Goal: Navigation & Orientation: Understand site structure

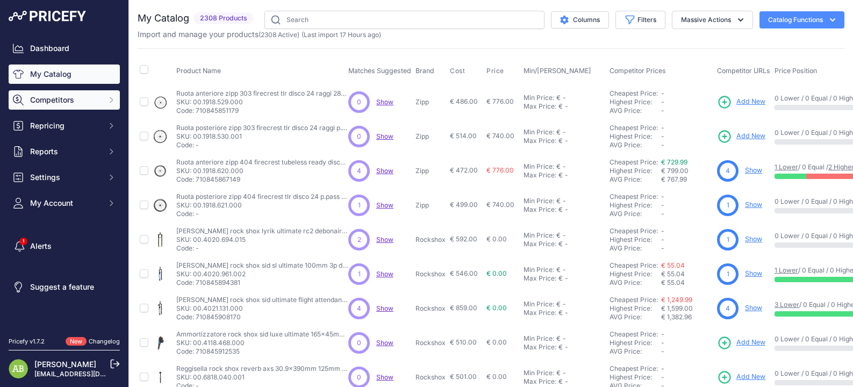
click at [70, 105] on span "Competitors" at bounding box center [65, 100] width 70 height 11
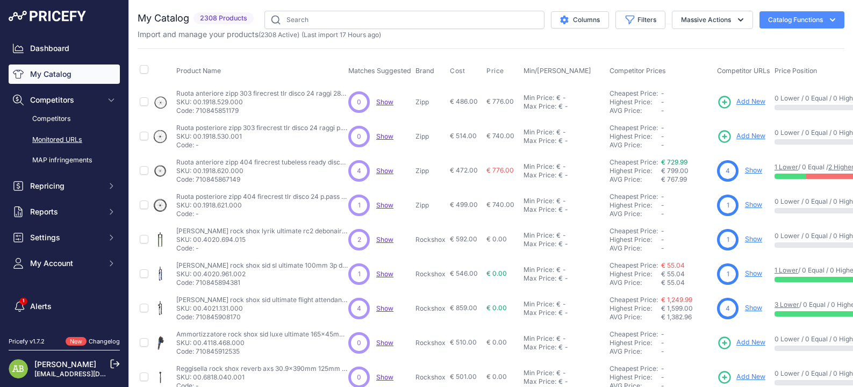
click at [66, 145] on link "Monitored URLs" at bounding box center [64, 140] width 111 height 19
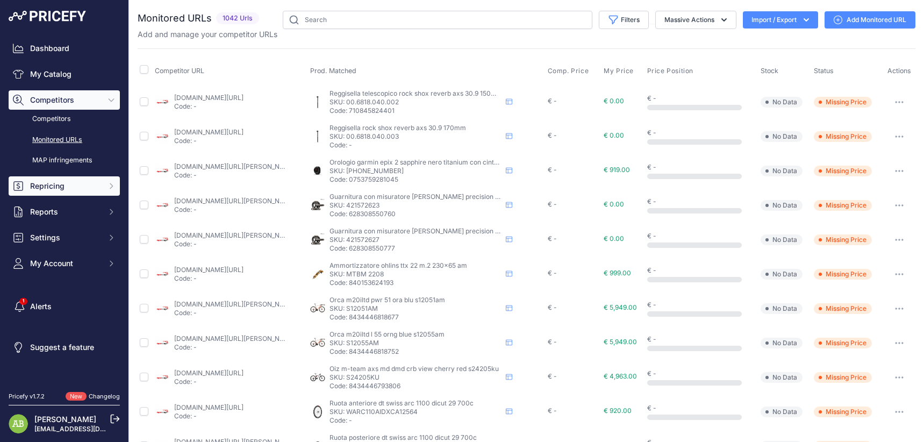
click at [73, 186] on span "Repricing" at bounding box center [65, 186] width 70 height 11
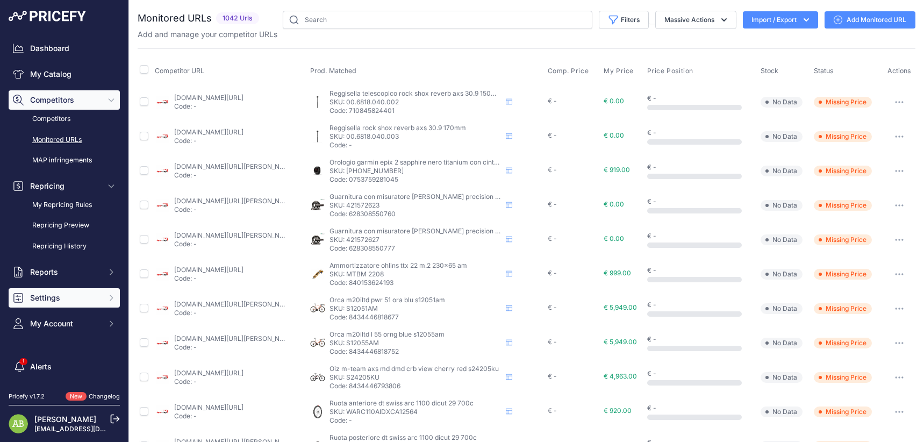
click at [60, 297] on span "Settings" at bounding box center [65, 298] width 70 height 11
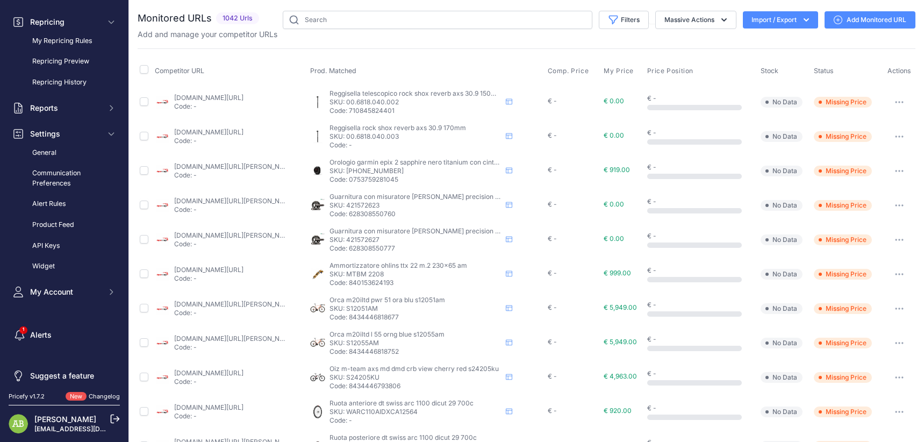
scroll to position [170, 0]
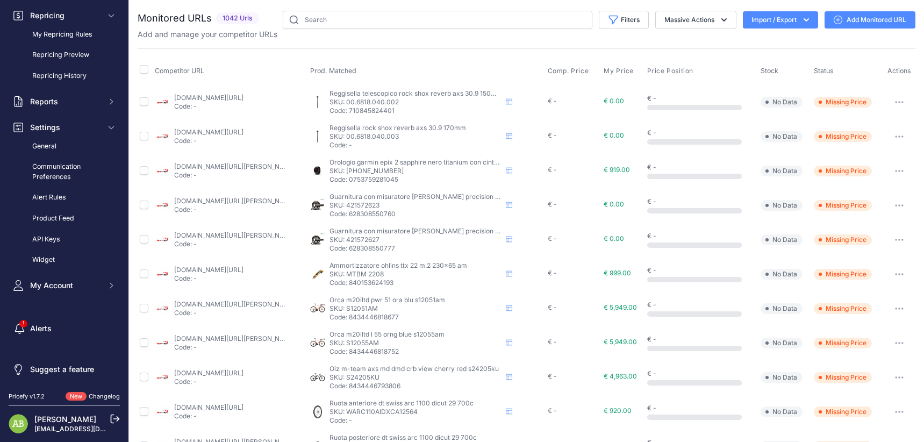
click at [60, 274] on div "Dashboard My Catalog Competitors Competitors Monitored URLs MAP infringements R…" at bounding box center [64, 81] width 111 height 427
drag, startPoint x: 60, startPoint y: 282, endPoint x: 65, endPoint y: 290, distance: 9.9
click at [60, 282] on span "My Account" at bounding box center [65, 285] width 70 height 11
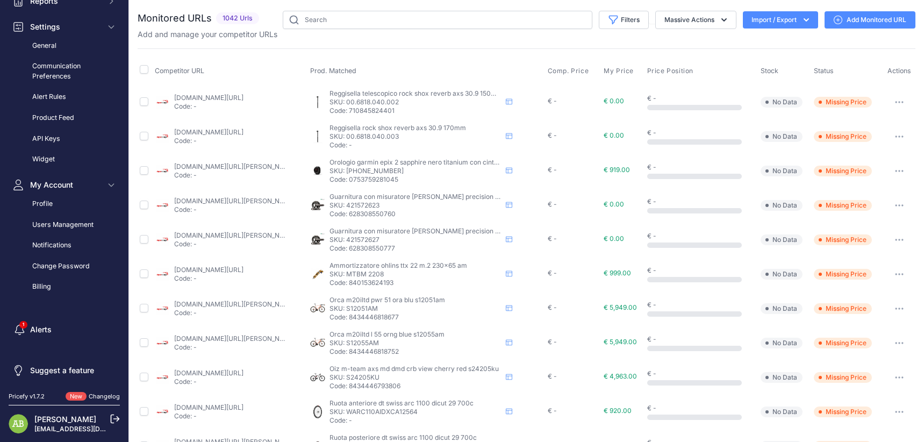
scroll to position [272, 0]
click at [53, 226] on link "Users Management" at bounding box center [64, 224] width 111 height 19
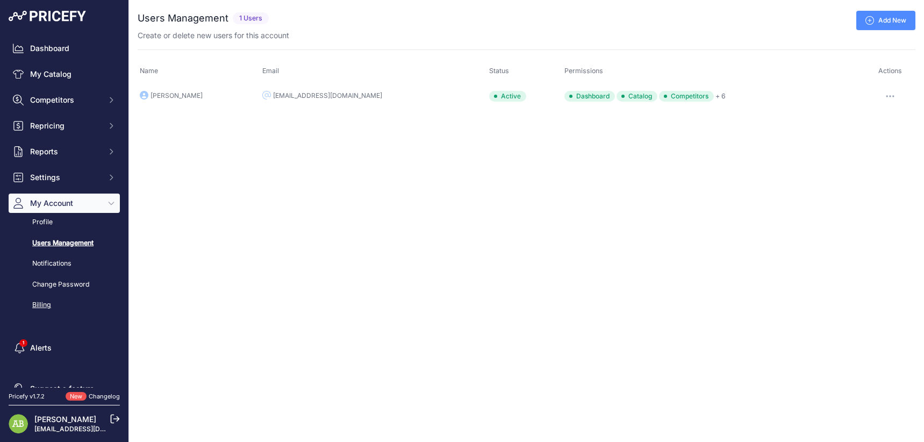
click at [45, 297] on link "Billing" at bounding box center [64, 305] width 111 height 19
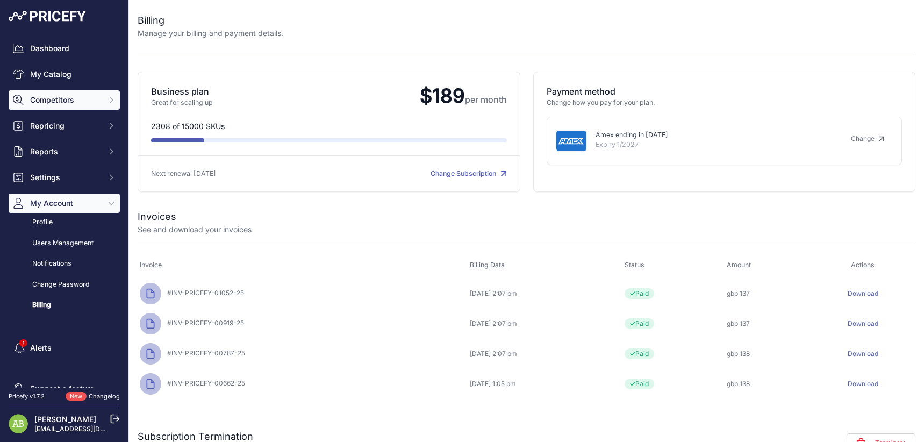
click at [48, 96] on span "Competitors" at bounding box center [65, 100] width 70 height 11
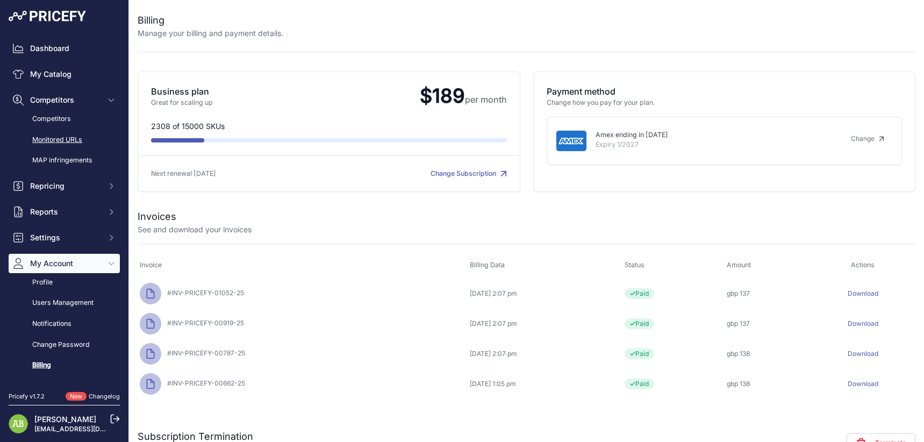
click at [56, 145] on link "Monitored URLs" at bounding box center [64, 140] width 111 height 19
